Goal: Information Seeking & Learning: Learn about a topic

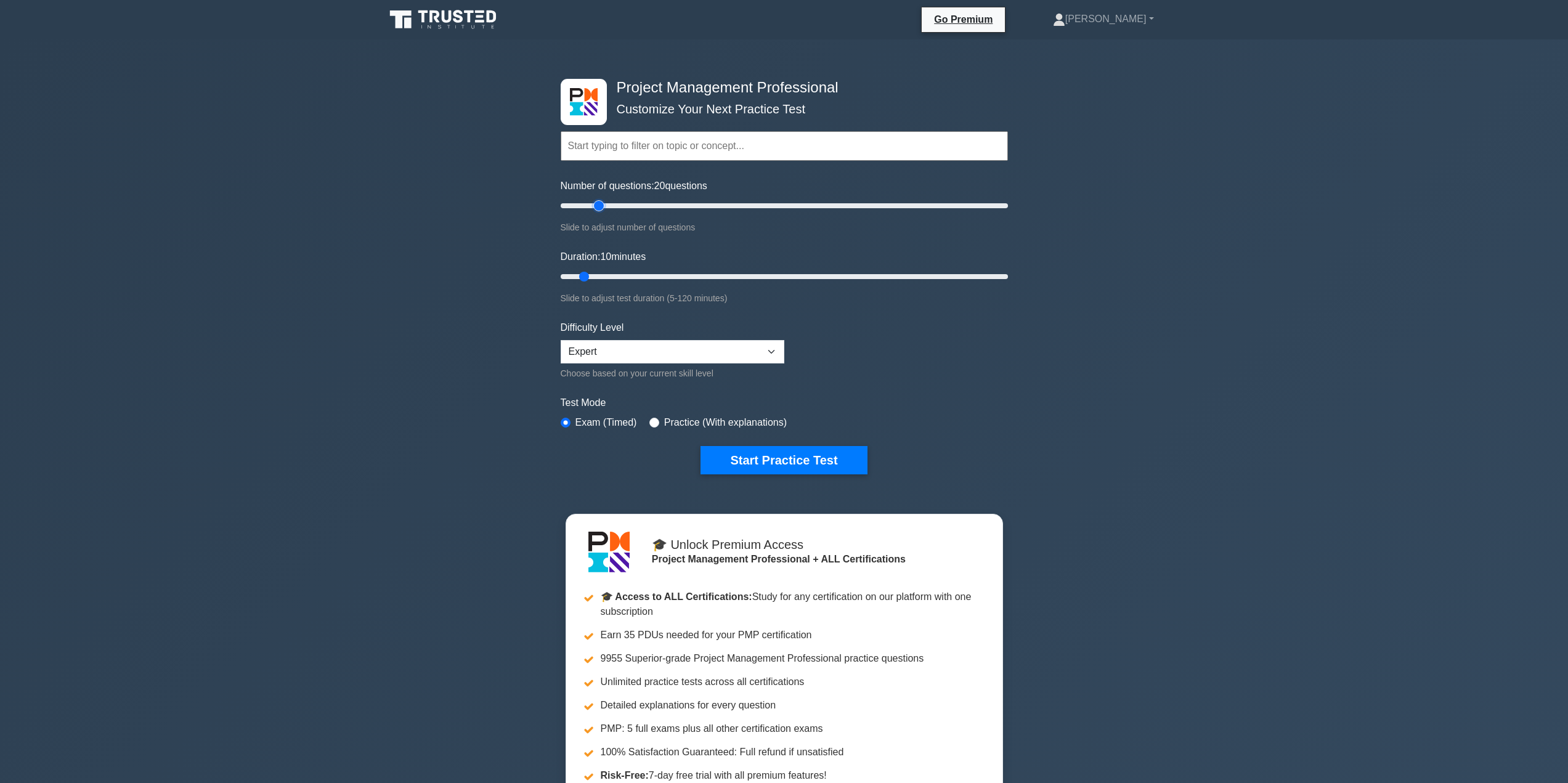
drag, startPoint x: 579, startPoint y: 209, endPoint x: 602, endPoint y: 209, distance: 23.0
type input "20"
click at [602, 209] on input "Number of questions: 20 questions" at bounding box center [785, 205] width 448 height 15
drag, startPoint x: 581, startPoint y: 275, endPoint x: 595, endPoint y: 276, distance: 14.0
type input "15"
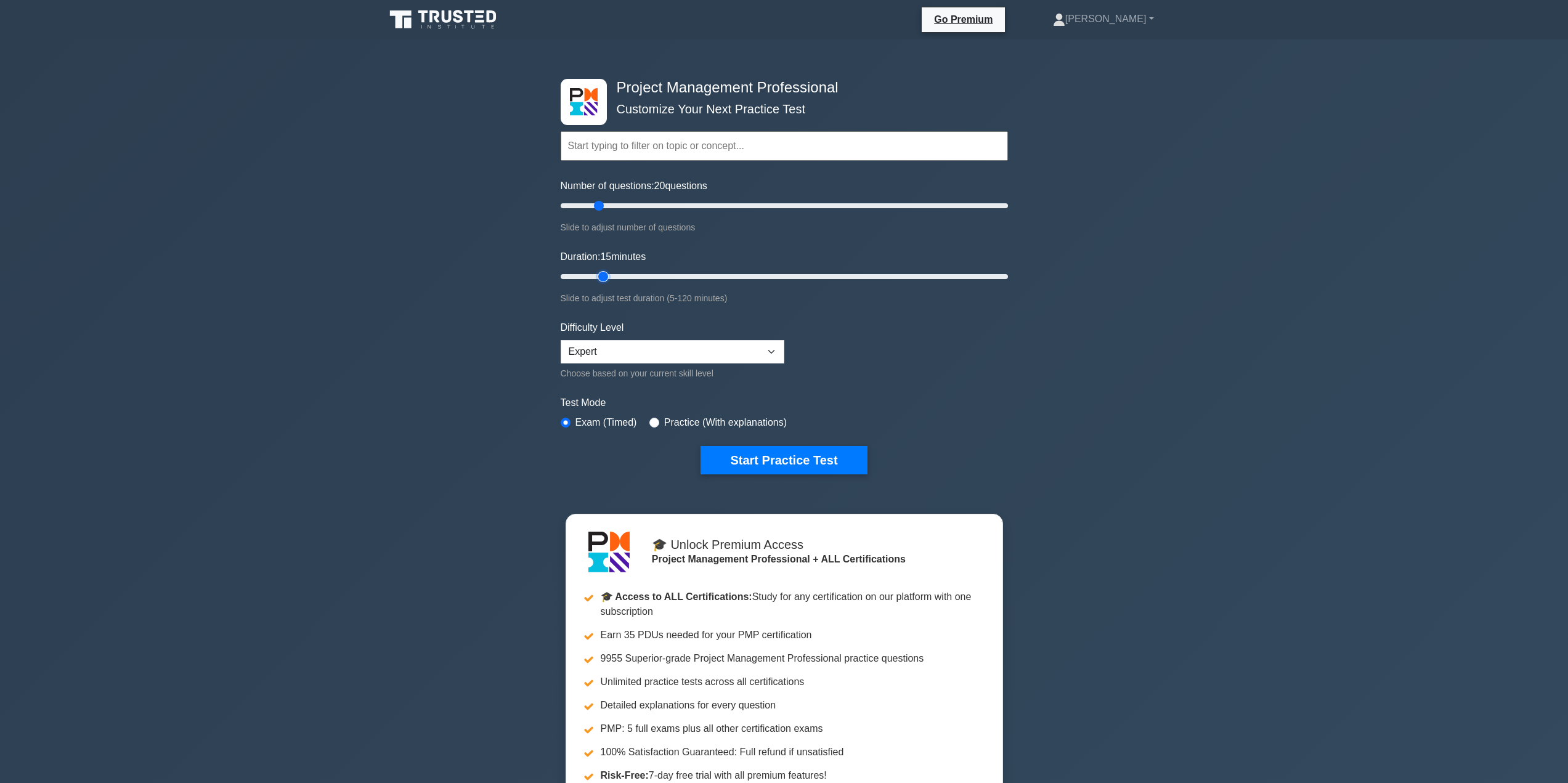
click at [595, 276] on input "Duration: 15 minutes" at bounding box center [785, 276] width 448 height 15
click at [815, 461] on button "Start Practice Test" at bounding box center [784, 459] width 166 height 28
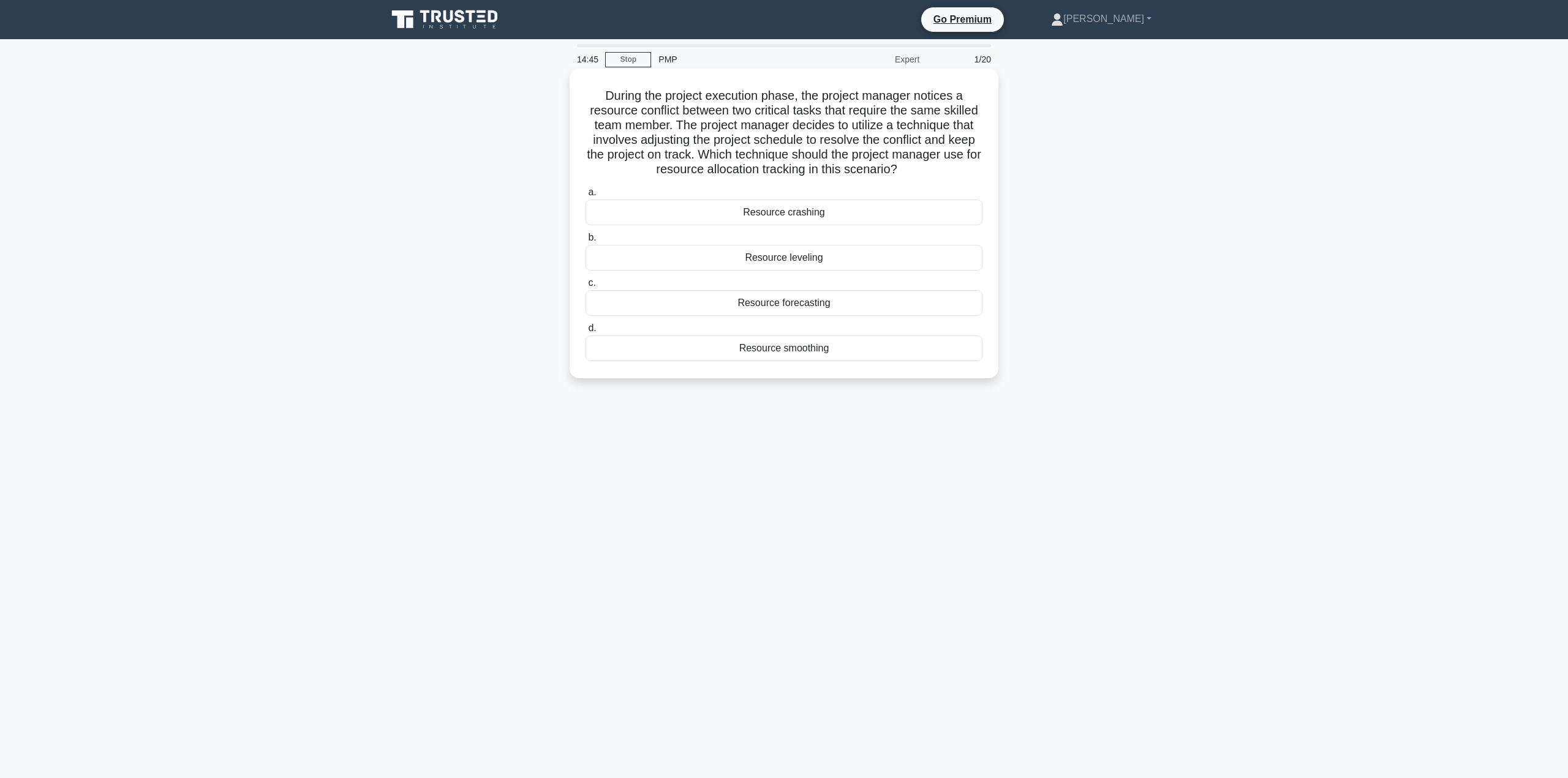
click at [797, 256] on div "Resource leveling" at bounding box center [784, 257] width 397 height 25
click at [585, 242] on input "b. Resource leveling" at bounding box center [585, 237] width 0 height 8
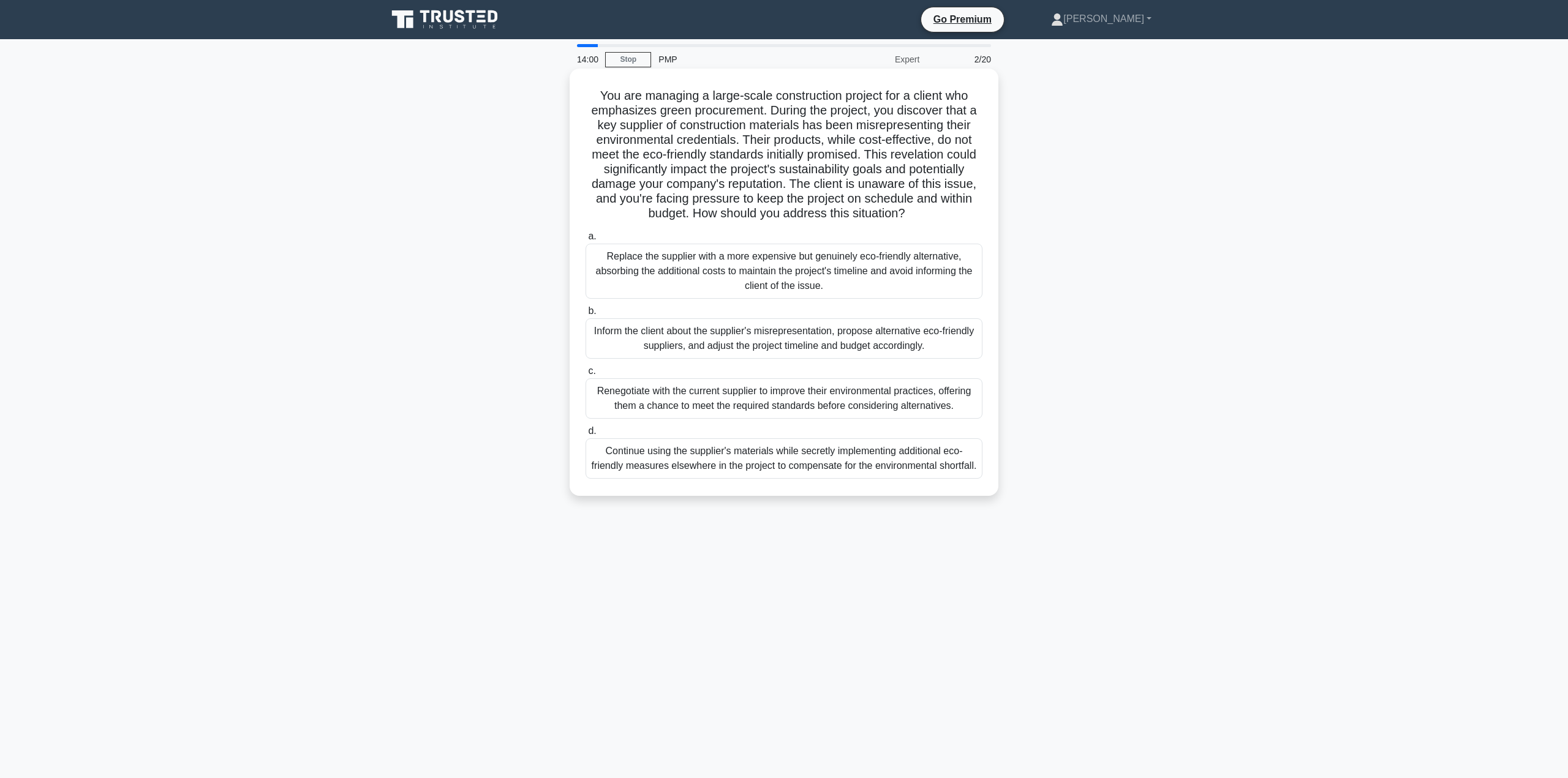
click at [724, 396] on div "Renegotiate with the current supplier to improve their environmental practices,…" at bounding box center [784, 398] width 397 height 40
click at [585, 376] on input "c. Renegotiate with the current supplier to improve their environmental practic…" at bounding box center [585, 372] width 0 height 8
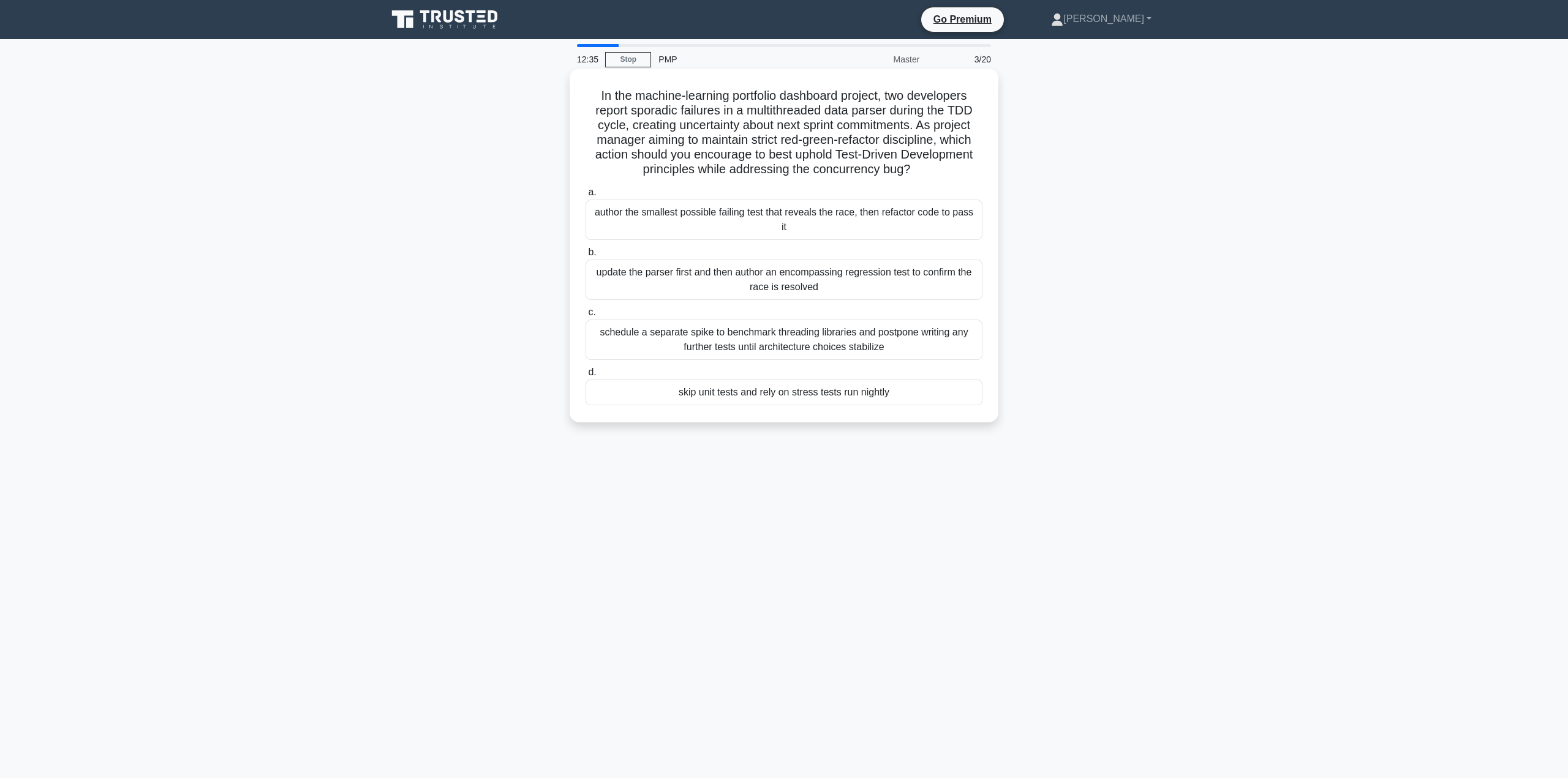
click at [952, 323] on div "schedule a separate spike to benchmark threading libraries and postpone writing…" at bounding box center [784, 339] width 397 height 40
click at [585, 317] on input "c. schedule a separate spike to benchmark threading libraries and postpone writ…" at bounding box center [585, 313] width 0 height 8
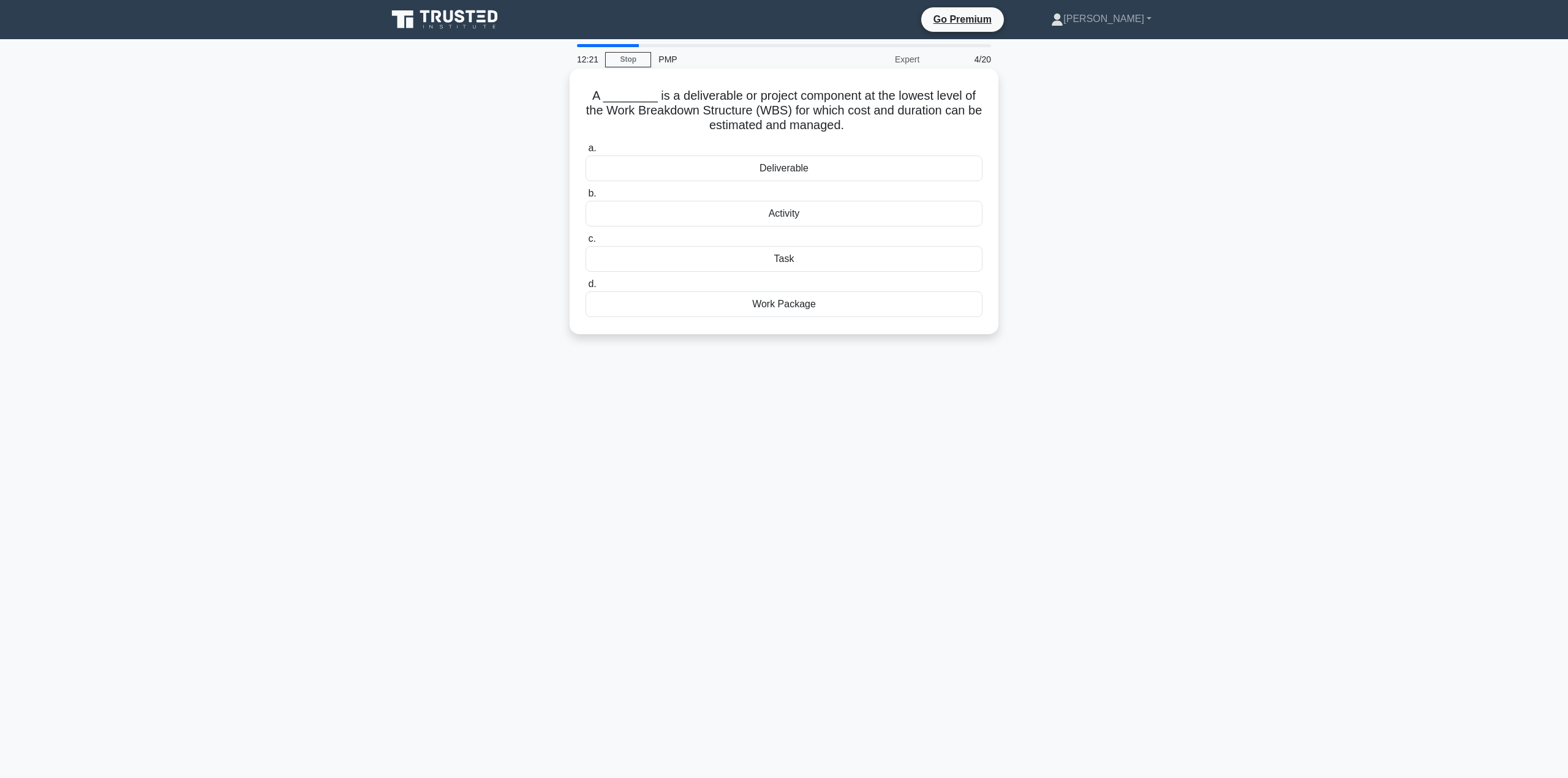
click at [793, 260] on div "Task" at bounding box center [784, 259] width 397 height 25
click at [585, 243] on input "c. Task" at bounding box center [585, 239] width 0 height 8
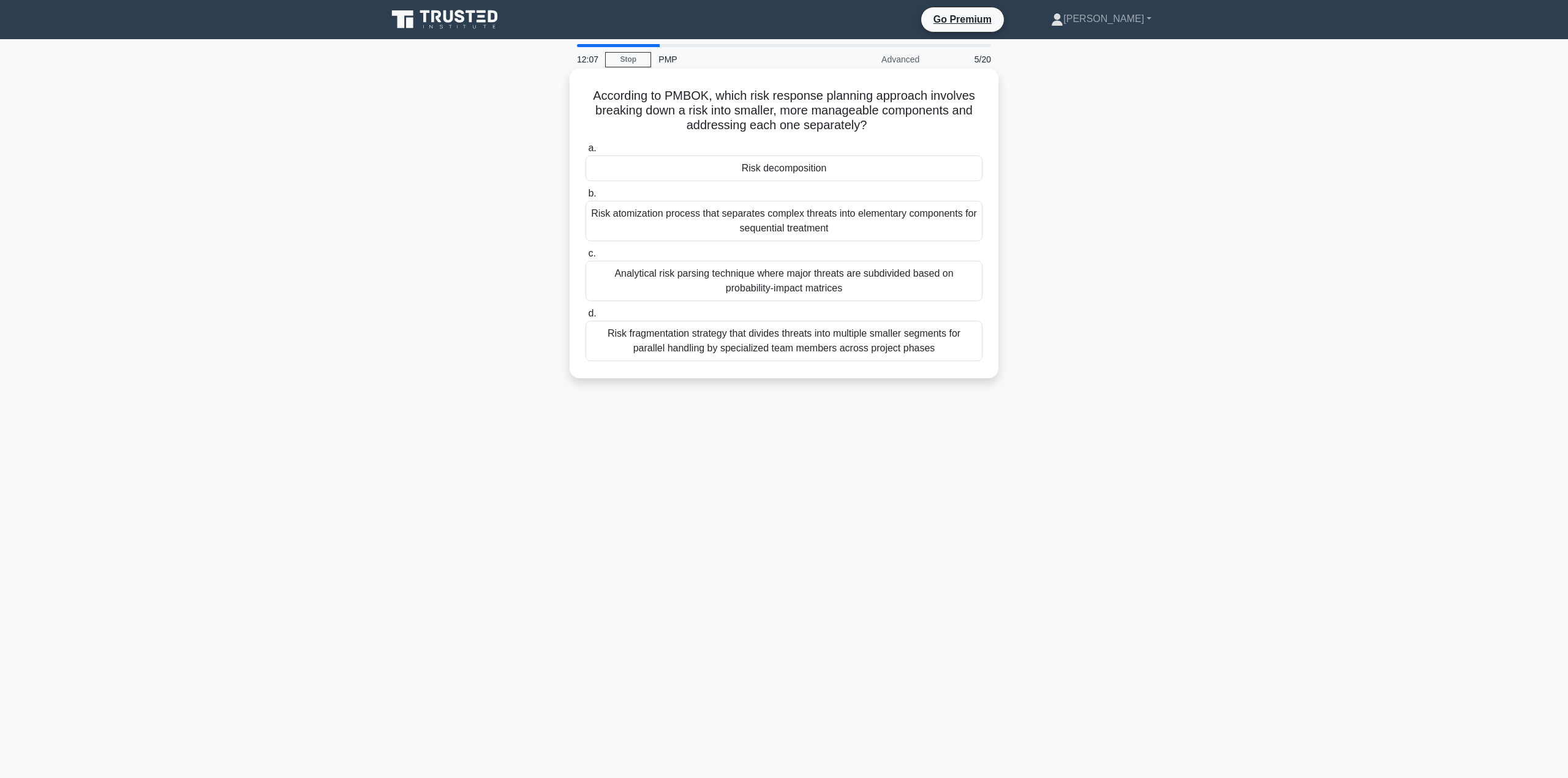
click at [821, 172] on div "Risk decomposition" at bounding box center [784, 168] width 397 height 25
click at [585, 152] on input "a. Risk decomposition" at bounding box center [585, 148] width 0 height 8
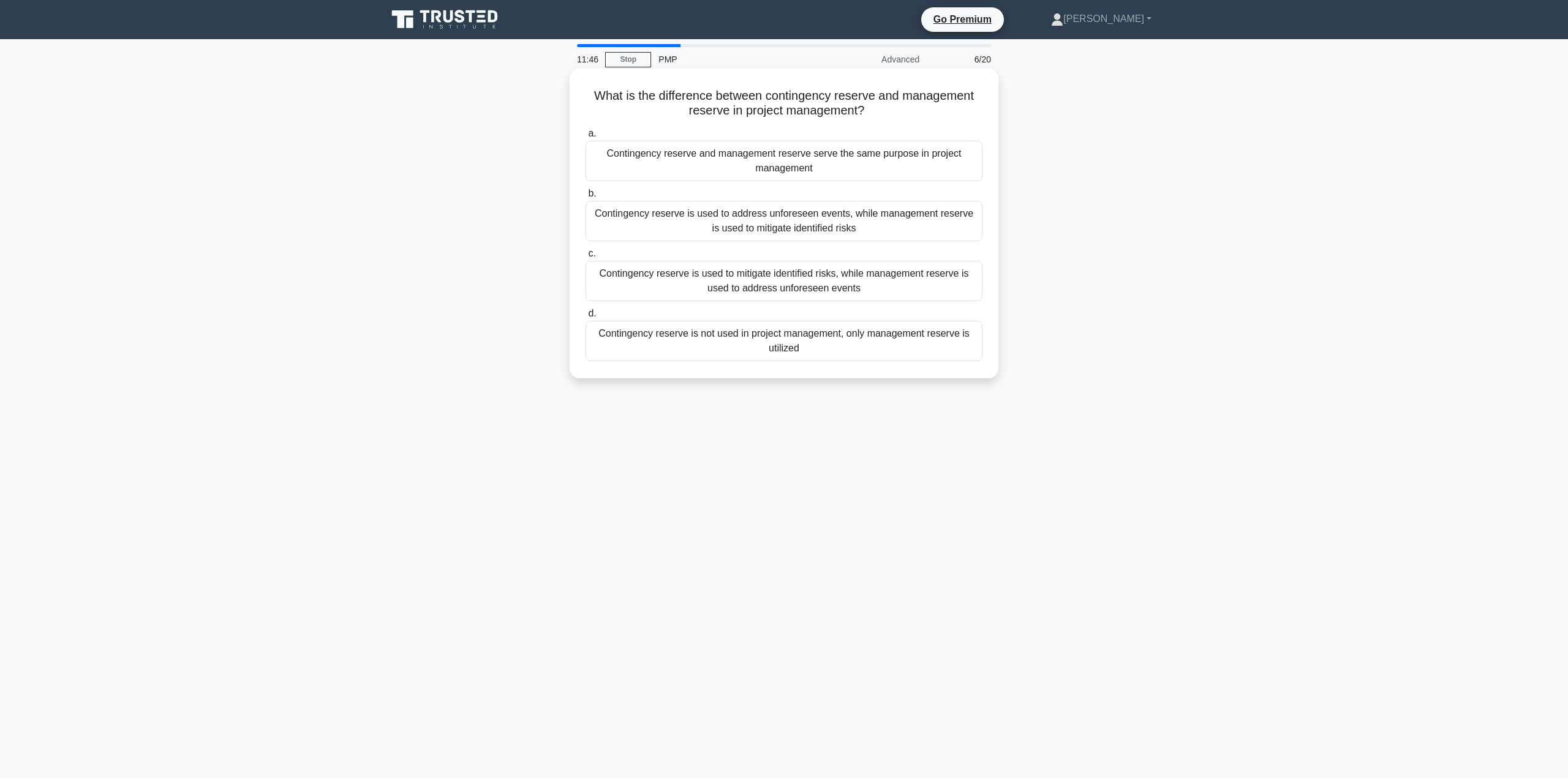
click at [875, 291] on div "Contingency reserve is used to mitigate identified risks, while management rese…" at bounding box center [784, 280] width 397 height 40
click at [585, 258] on input "c. Contingency reserve is used to mitigate identified risks, while management r…" at bounding box center [585, 254] width 0 height 8
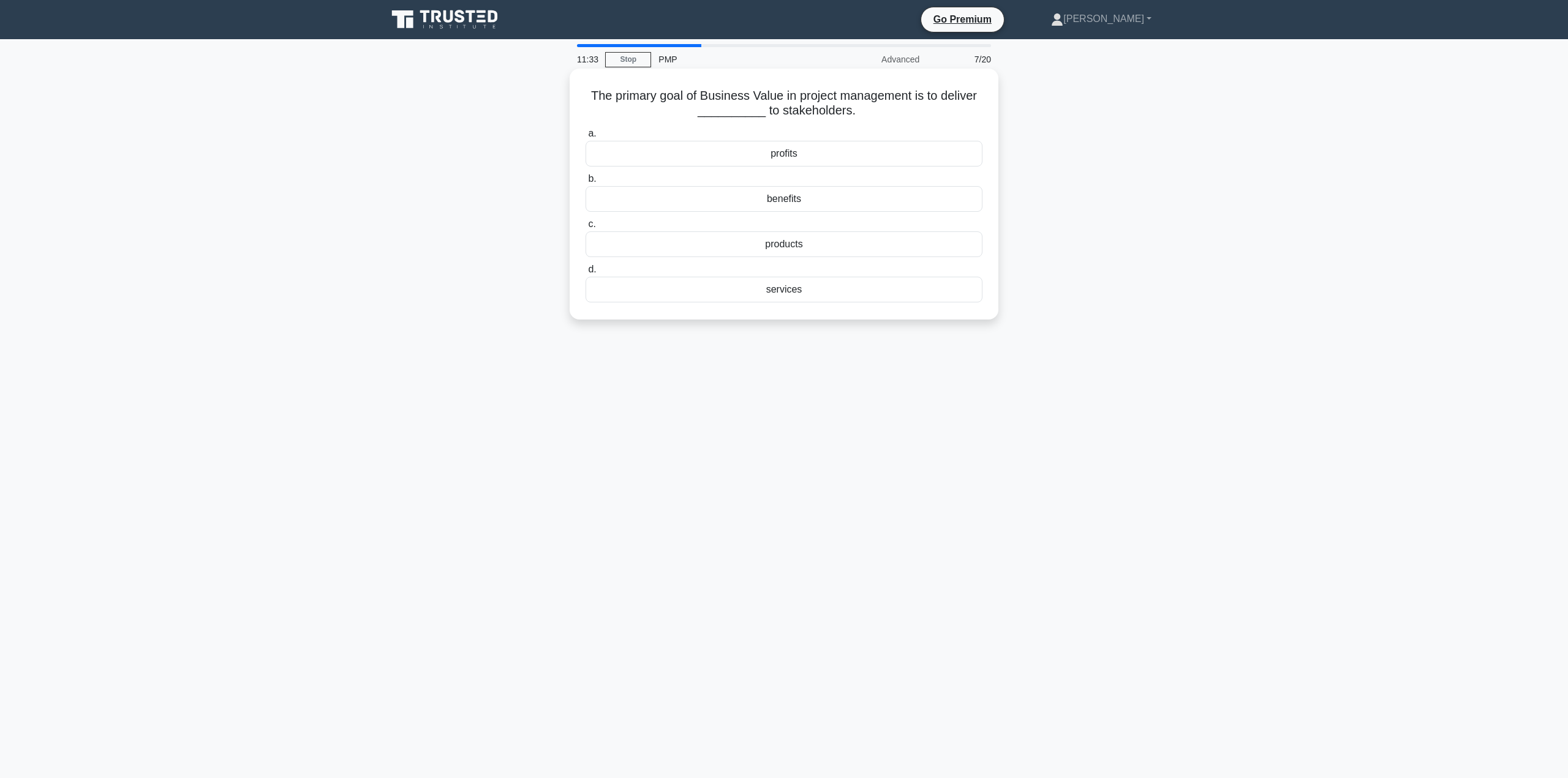
click at [810, 194] on div "benefits" at bounding box center [784, 198] width 397 height 25
click at [585, 183] on input "b. benefits" at bounding box center [585, 179] width 0 height 8
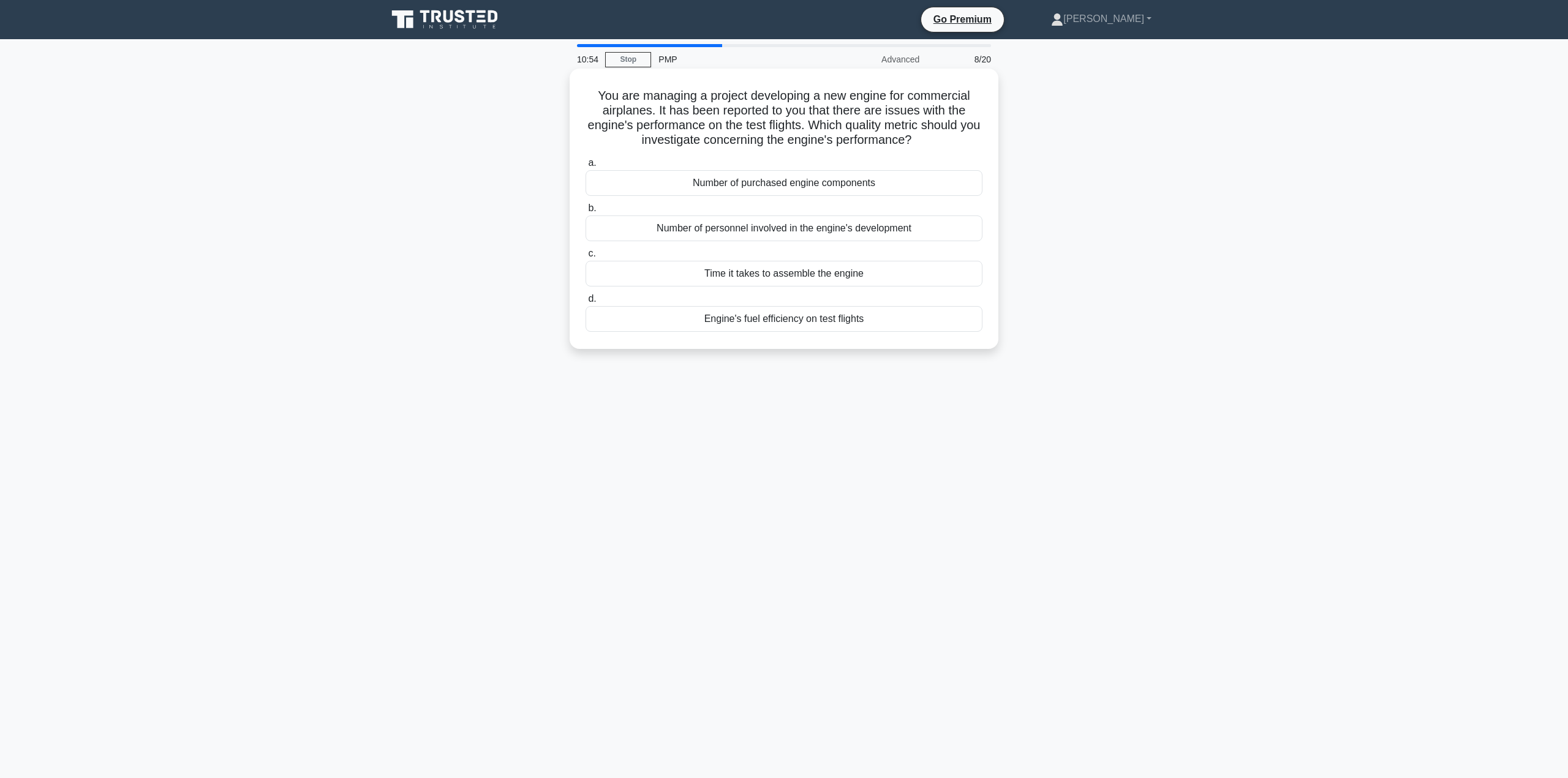
click at [771, 325] on div "Engine's fuel efficiency on test flights" at bounding box center [784, 318] width 397 height 25
click at [585, 303] on input "d. Engine's fuel efficiency on test flights" at bounding box center [585, 299] width 0 height 8
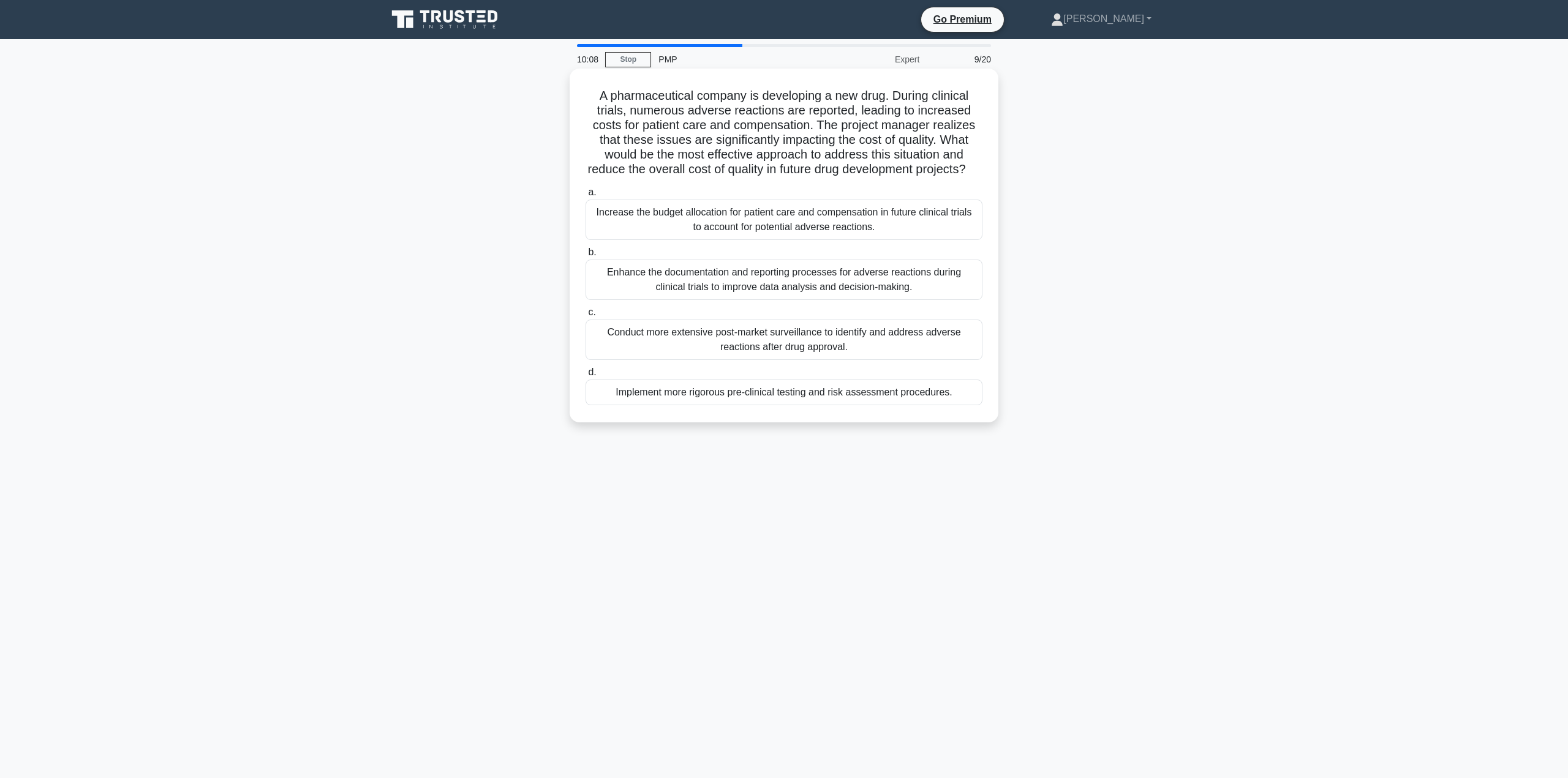
click at [850, 405] on div "Implement more rigorous pre-clinical testing and risk assessment procedures." at bounding box center [784, 392] width 397 height 25
click at [585, 376] on input "d. Implement more rigorous pre-clinical testing and risk assessment procedures." at bounding box center [585, 372] width 0 height 8
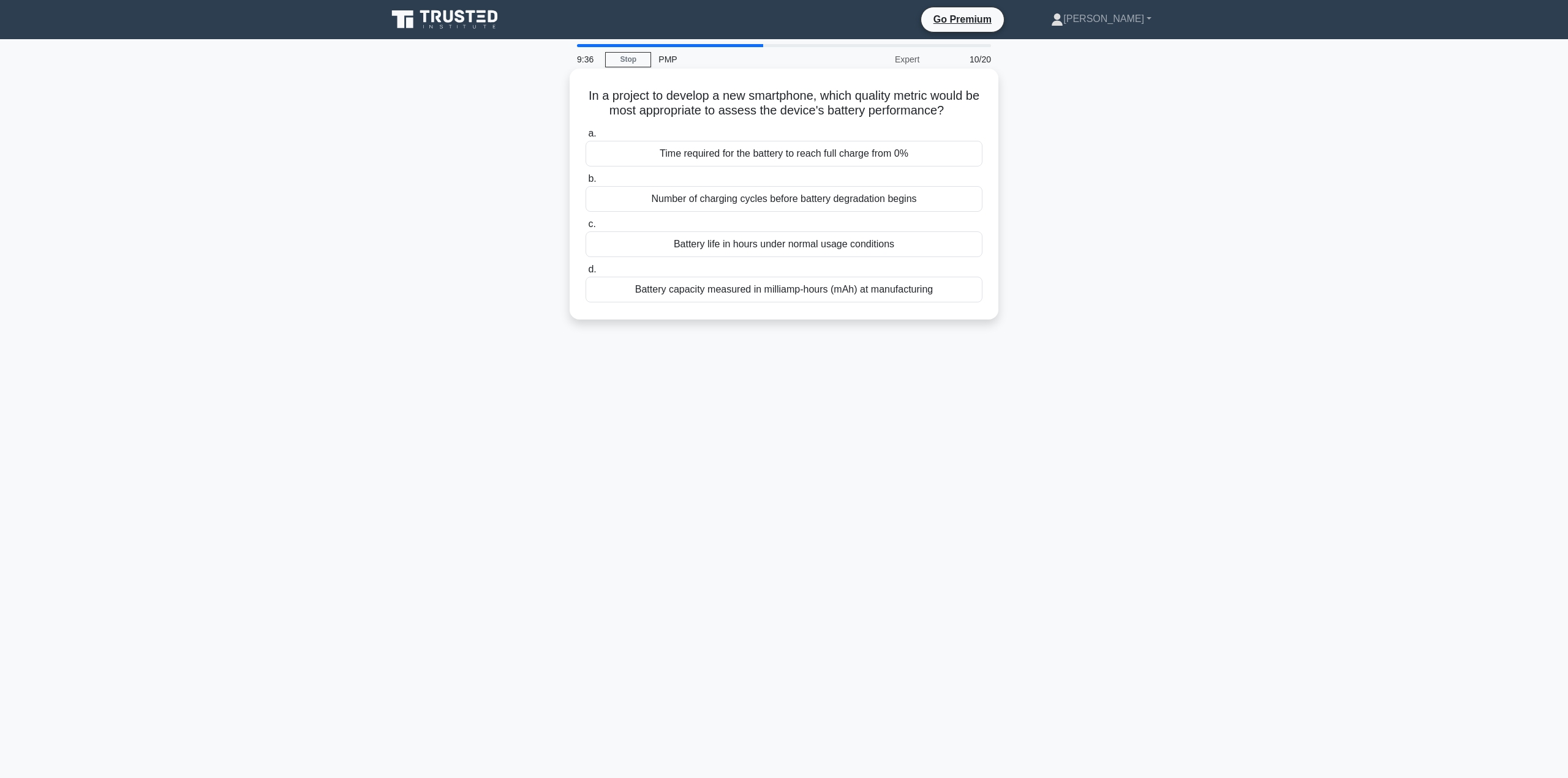
click at [879, 246] on div "Battery life in hours under normal usage conditions" at bounding box center [784, 244] width 397 height 25
click at [585, 229] on input "c. Battery life in hours under normal usage conditions" at bounding box center [585, 225] width 0 height 8
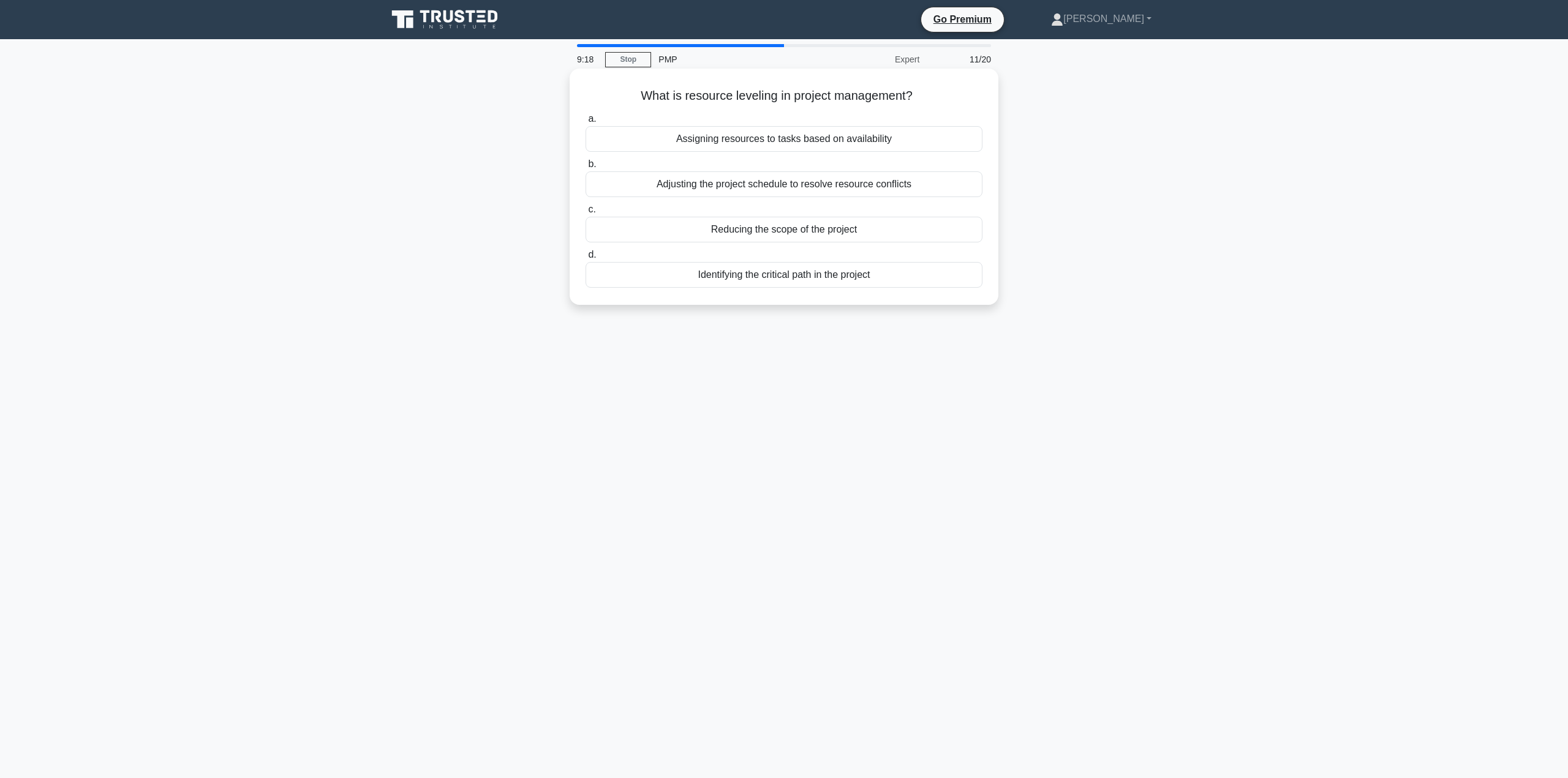
click at [785, 186] on div "Adjusting the project schedule to resolve resource conflicts" at bounding box center [784, 184] width 397 height 25
click at [585, 168] on input "b. Adjusting the project schedule to resolve resource conflicts" at bounding box center [585, 164] width 0 height 8
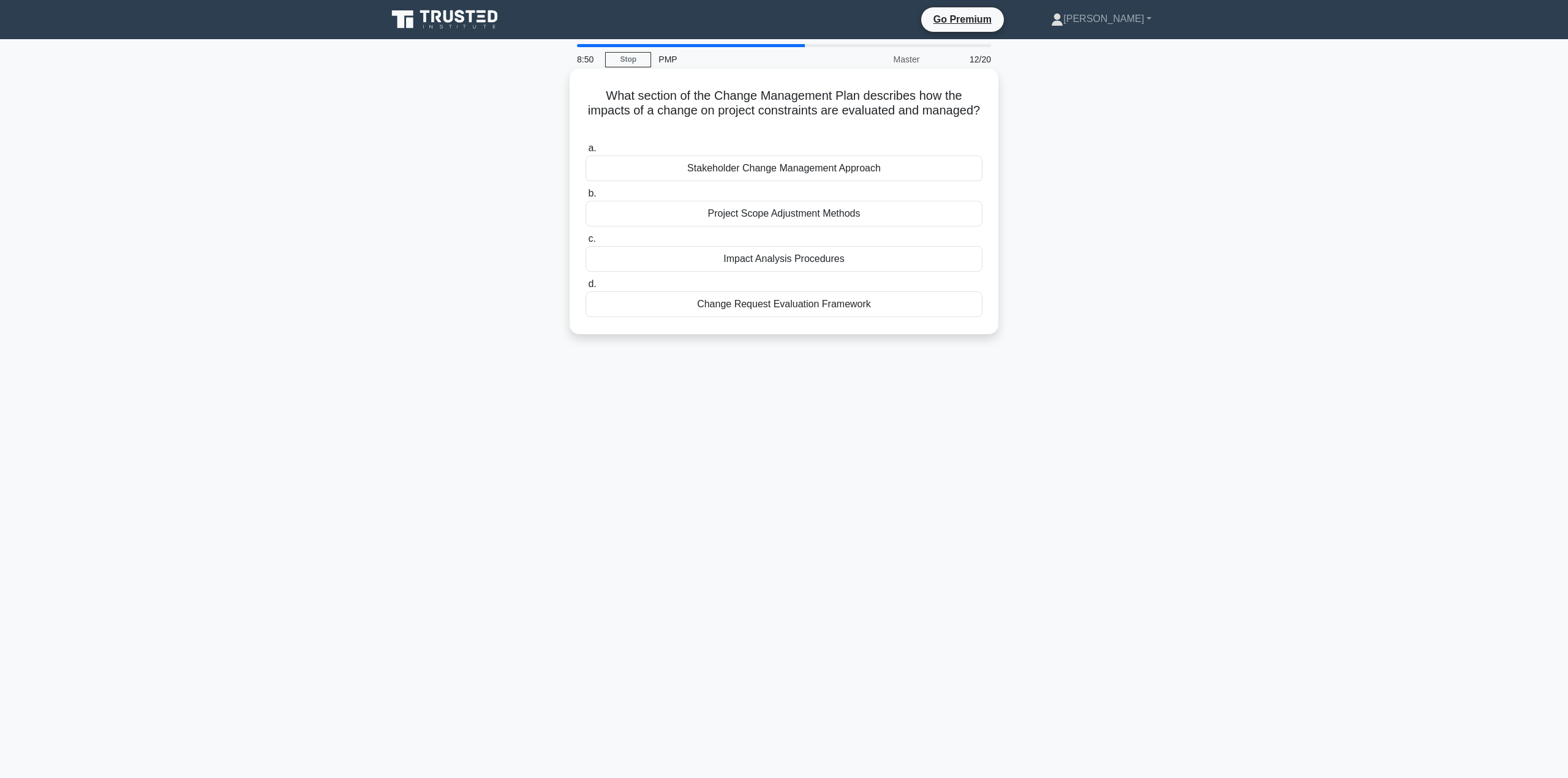
click at [846, 258] on div "Impact Analysis Procedures" at bounding box center [784, 259] width 397 height 25
click at [585, 243] on input "c. Impact Analysis Procedures" at bounding box center [585, 239] width 0 height 8
click at [799, 181] on div "Responsibility assignment matrix (RAM)" at bounding box center [784, 168] width 397 height 25
click at [585, 152] on input "a. Responsibility assignment matrix (RAM)" at bounding box center [585, 148] width 0 height 8
click at [828, 171] on div "Environmental Impact Analysis" at bounding box center [784, 168] width 397 height 25
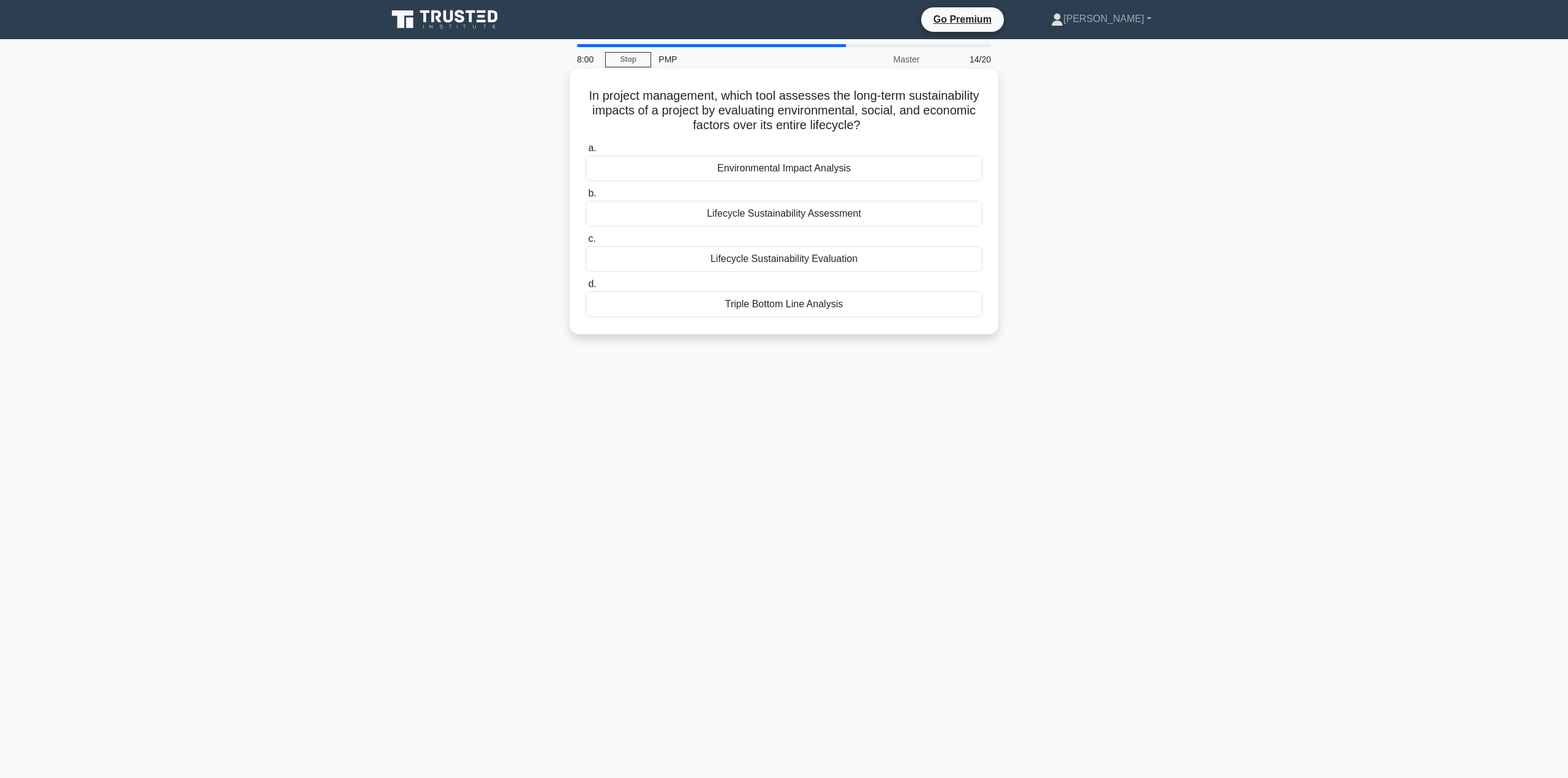
click at [585, 152] on input "a. Environmental Impact Analysis" at bounding box center [585, 148] width 0 height 8
click at [801, 257] on div "Quality management tools" at bounding box center [784, 259] width 397 height 25
click at [585, 243] on input "c. Quality management tools" at bounding box center [585, 239] width 0 height 8
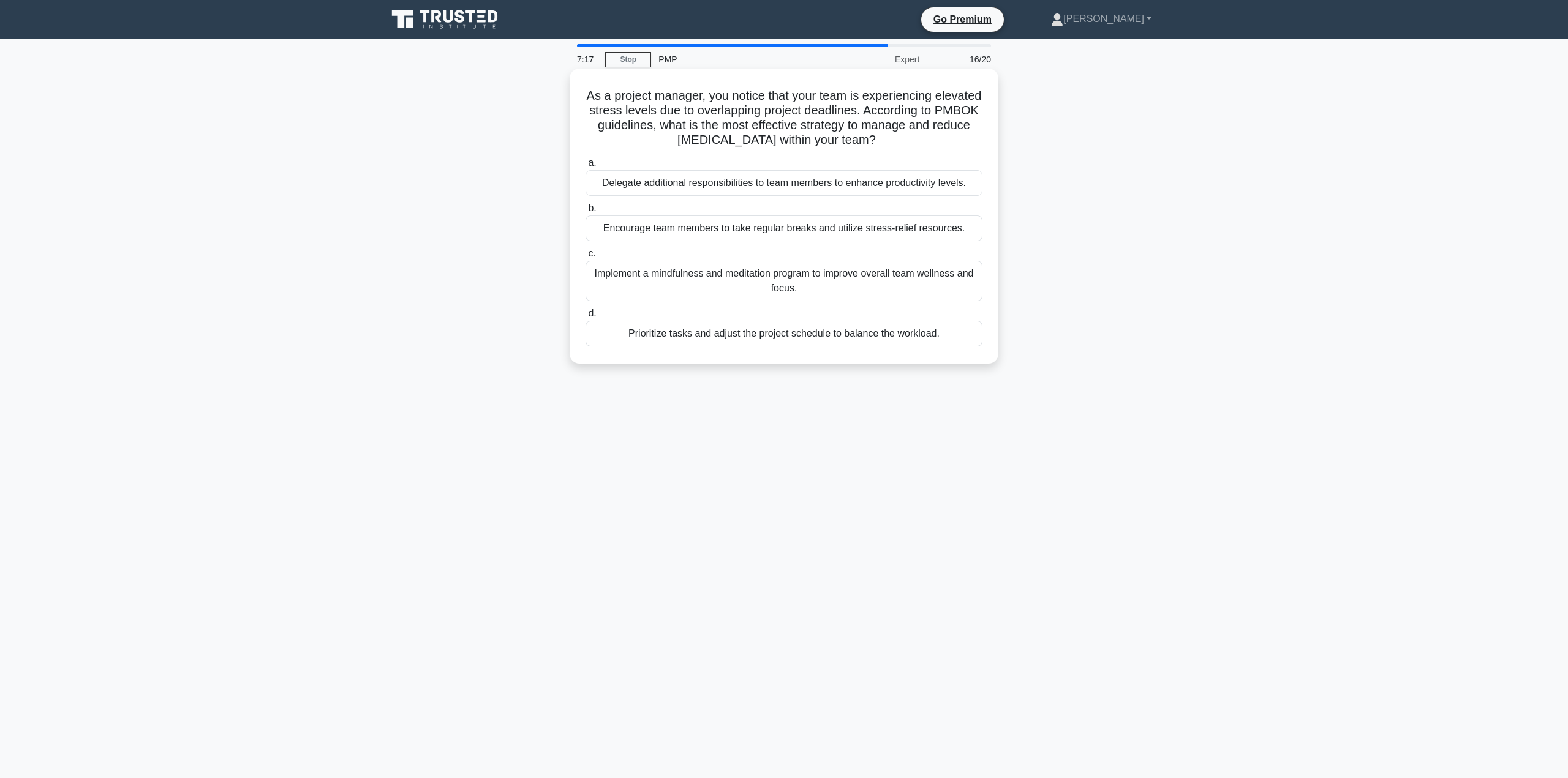
click at [799, 337] on div "Prioritize tasks and adjust the project schedule to balance the workload." at bounding box center [784, 333] width 397 height 25
click at [585, 318] on input "d. Prioritize tasks and adjust the project schedule to balance the workload." at bounding box center [585, 314] width 0 height 8
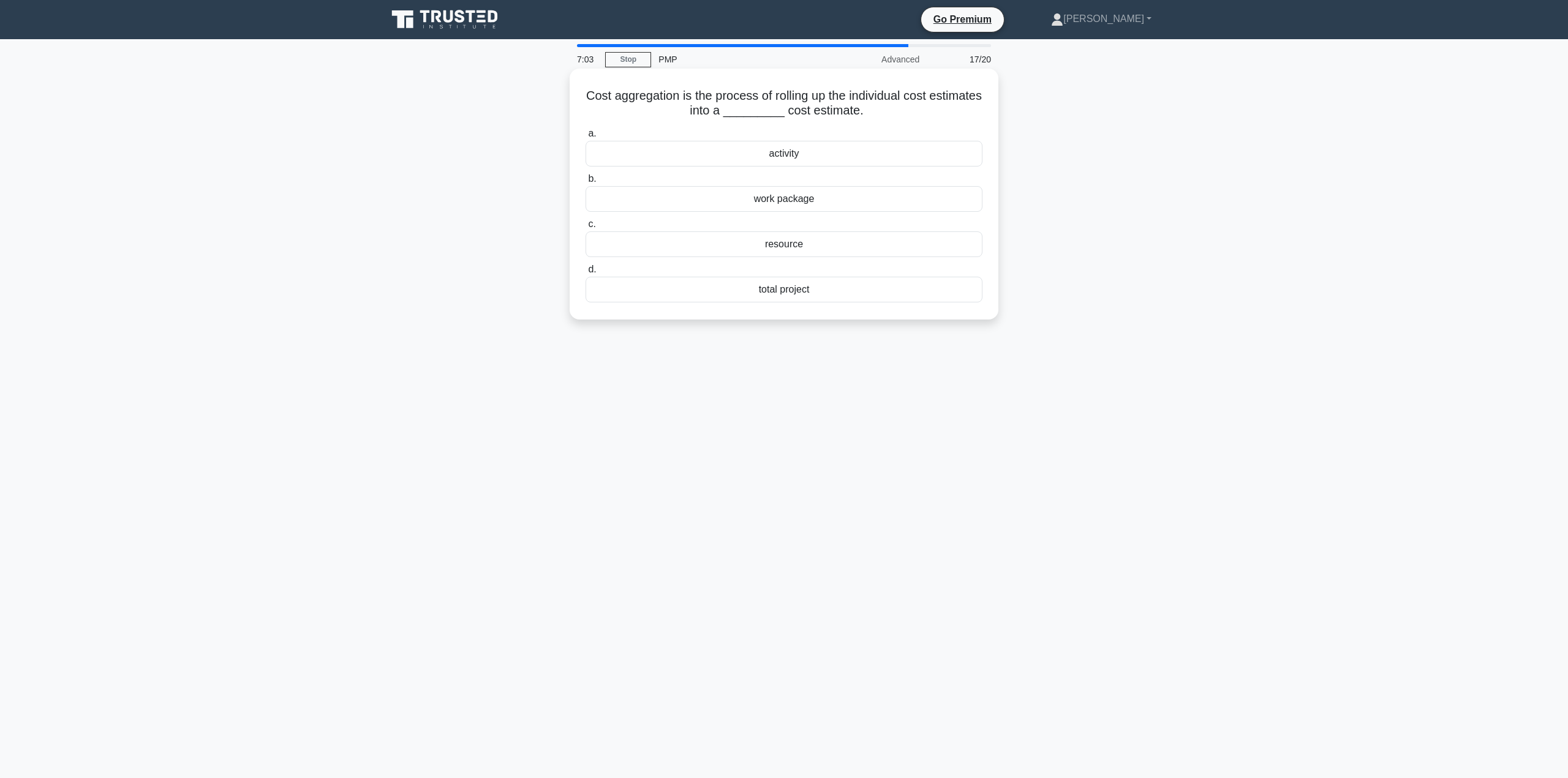
click at [811, 296] on div "total project" at bounding box center [784, 289] width 397 height 25
click at [585, 274] on input "d. total project" at bounding box center [585, 270] width 0 height 8
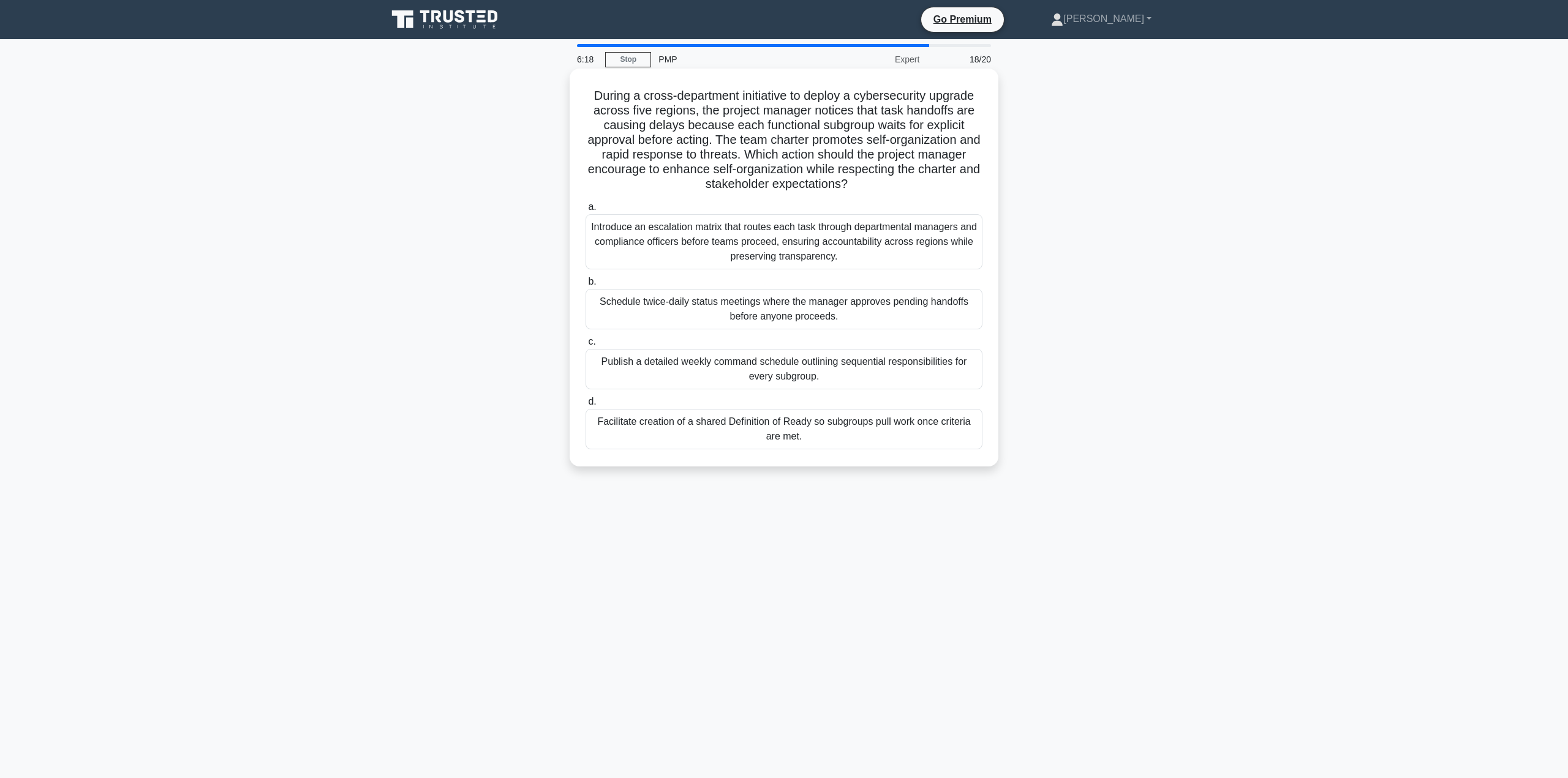
click at [859, 429] on div "Facilitate creation of a shared Definition of Ready so subgroups pull work once…" at bounding box center [784, 429] width 397 height 40
click at [810, 426] on div "Facilitate creation of a shared Definition of Ready so subgroups pull work once…" at bounding box center [784, 429] width 397 height 40
click at [585, 406] on input "d. Facilitate creation of a shared Definition of Ready so subgroups pull work o…" at bounding box center [585, 402] width 0 height 8
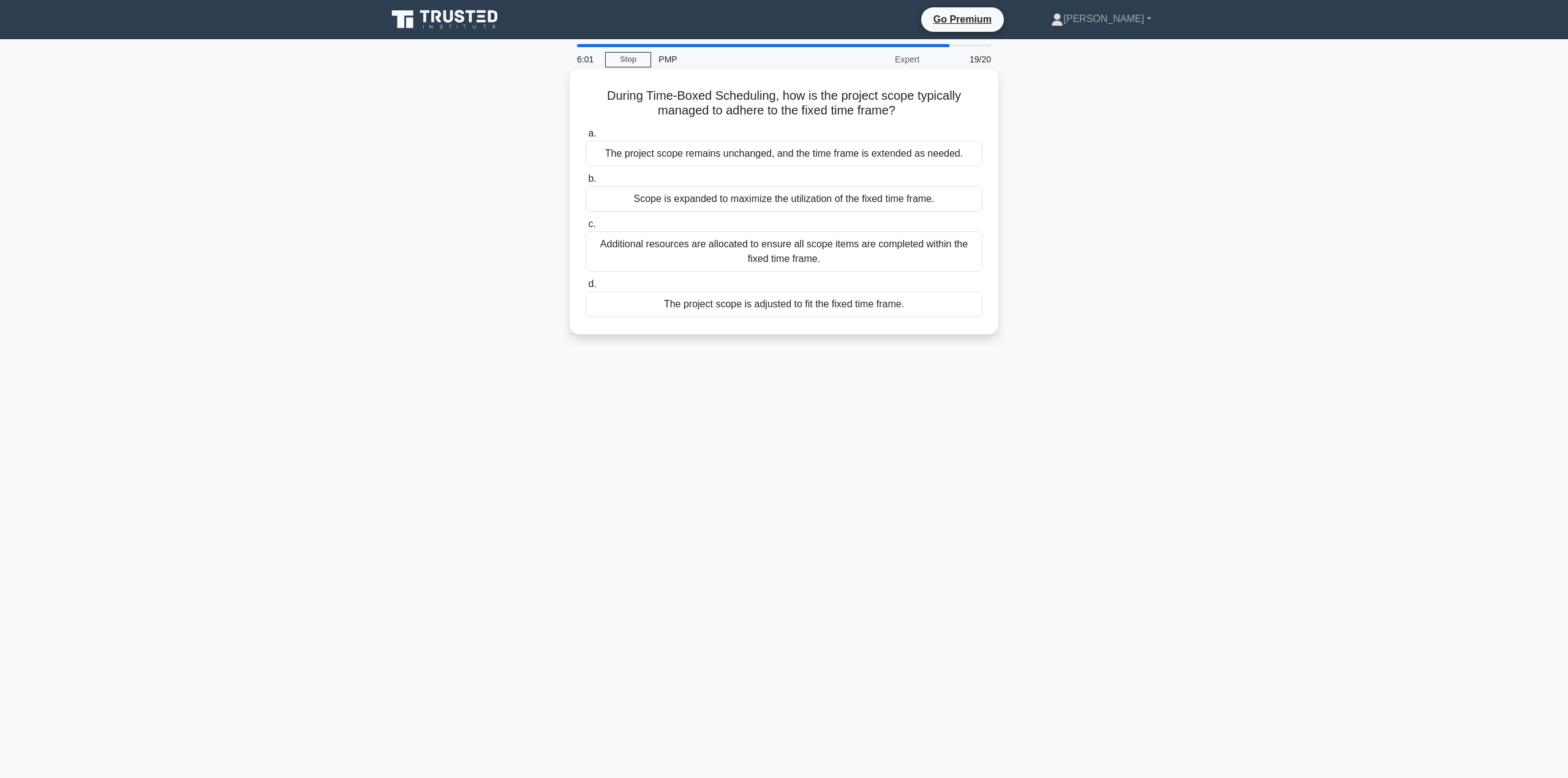
click at [864, 255] on div "Additional resources are allocated to ensure all scope items are completed with…" at bounding box center [784, 251] width 397 height 40
click at [585, 229] on input "c. Additional resources are allocated to ensure all scope items are completed w…" at bounding box center [585, 225] width 0 height 8
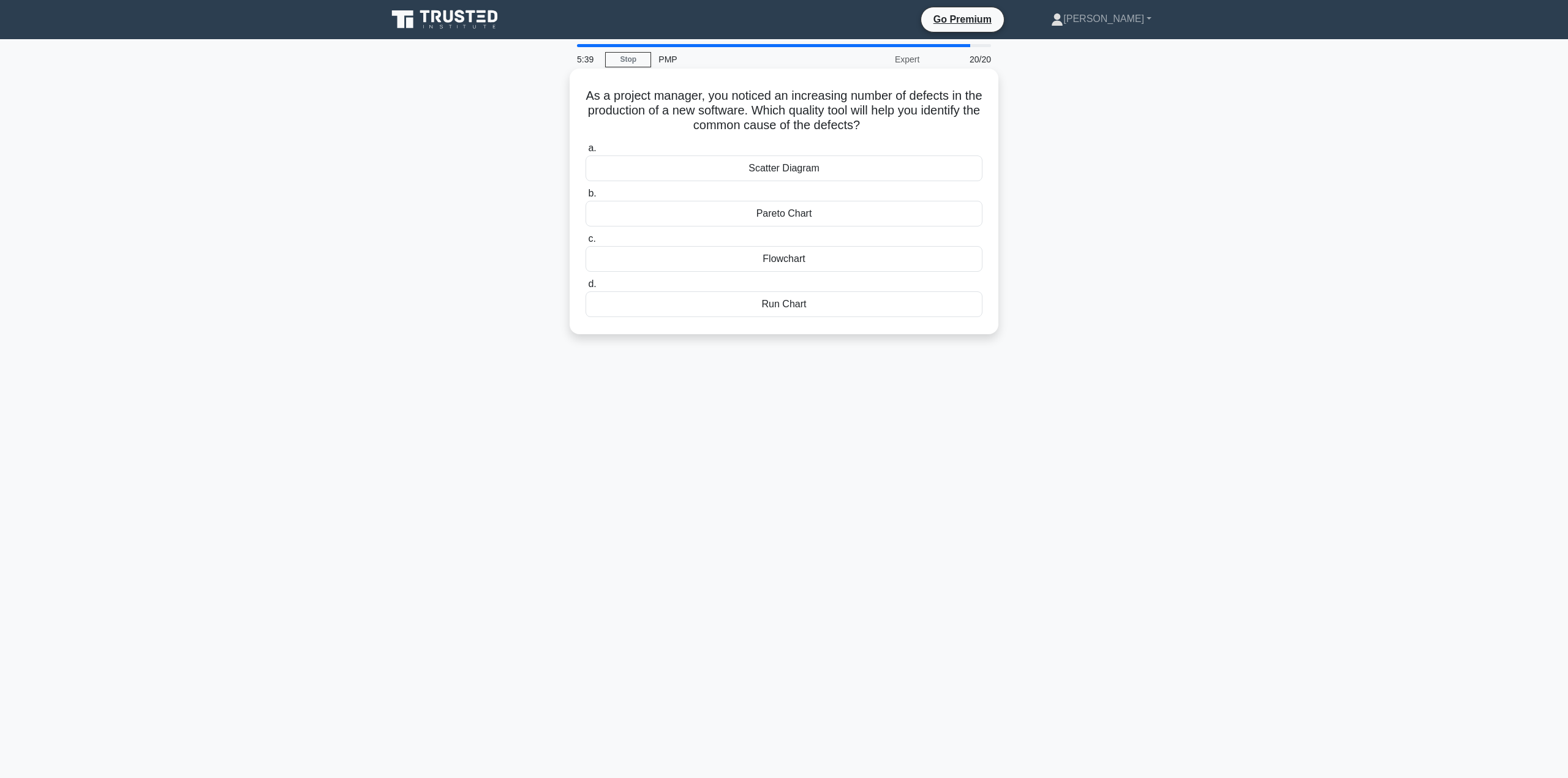
click at [794, 216] on div "Pareto Chart" at bounding box center [784, 214] width 397 height 25
click at [585, 198] on input "b. Pareto Chart" at bounding box center [585, 194] width 0 height 8
